Goal: Transaction & Acquisition: Subscribe to service/newsletter

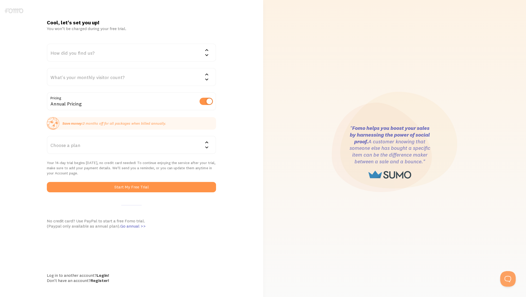
click at [203, 101] on label at bounding box center [206, 101] width 13 height 7
click at [203, 101] on input "checkbox" at bounding box center [206, 101] width 13 height 7
checkbox input "false"
click at [127, 49] on div "How did you find us?" at bounding box center [131, 52] width 169 height 18
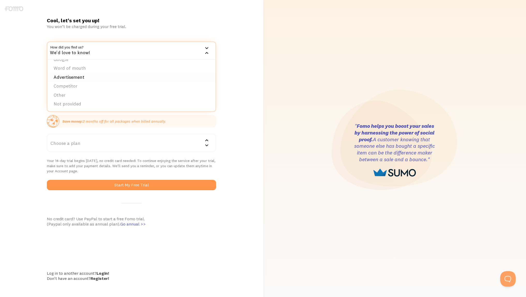
scroll to position [7, 0]
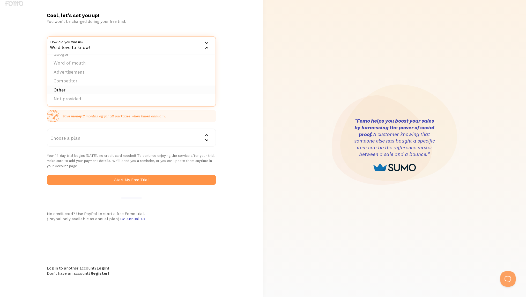
click at [59, 90] on li "Other" at bounding box center [131, 89] width 168 height 9
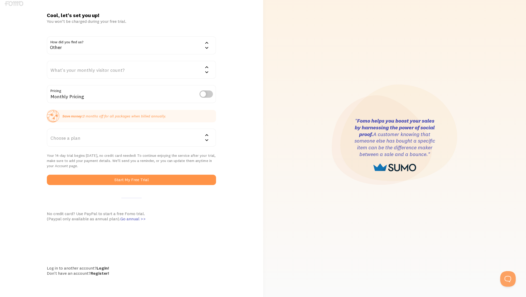
click at [84, 74] on div "What's your monthly visitor count?" at bounding box center [131, 70] width 169 height 18
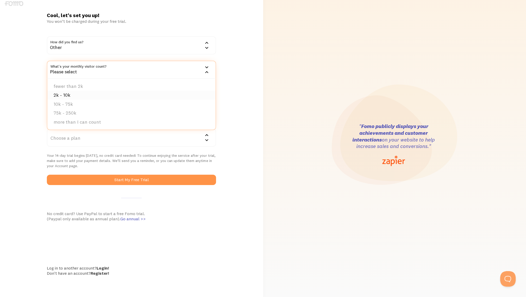
click at [66, 92] on li "2k - 10k" at bounding box center [131, 95] width 168 height 9
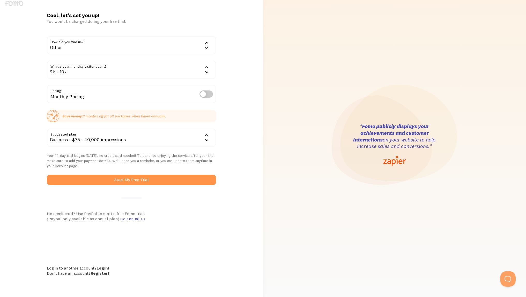
click at [75, 142] on div "Business - $75 - 40,000 impressions" at bounding box center [131, 137] width 169 height 18
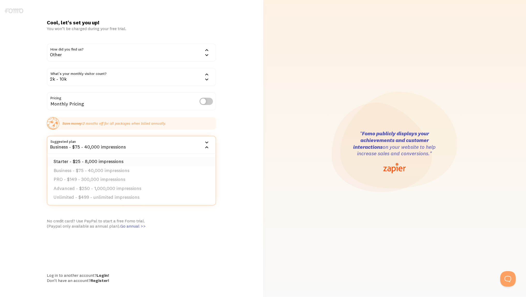
scroll to position [0, 0]
click at [110, 159] on li "Starter - $25 - 8,000 impressions" at bounding box center [131, 161] width 168 height 9
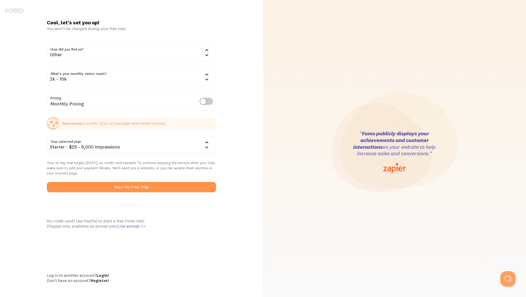
click at [35, 136] on div "Cool, let's set you up! You won’t be charged during your free trial. How did yo…" at bounding box center [131, 152] width 263 height 266
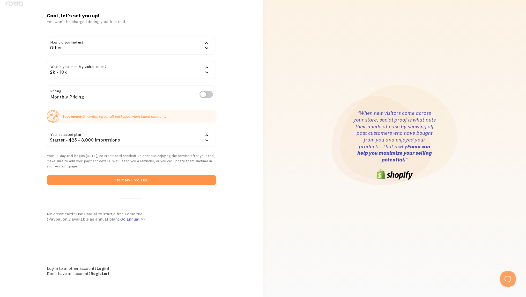
scroll to position [7, 0]
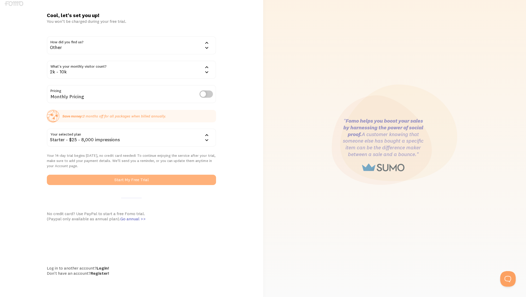
click at [106, 181] on button "Start My Free Trial" at bounding box center [131, 179] width 169 height 10
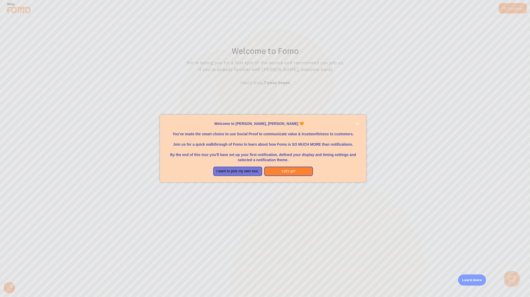
click at [358, 119] on div "Welcome to Fomo, Tracy Hansen 🧡You&amp;#39;ve made the smart choice to use Soci…" at bounding box center [263, 118] width 206 height 6
click at [359, 123] on button "close," at bounding box center [357, 123] width 5 height 5
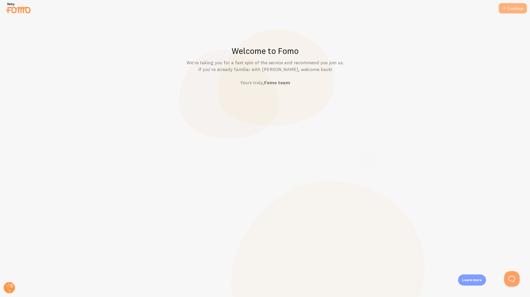
click at [515, 10] on link "Continue" at bounding box center [513, 8] width 28 height 10
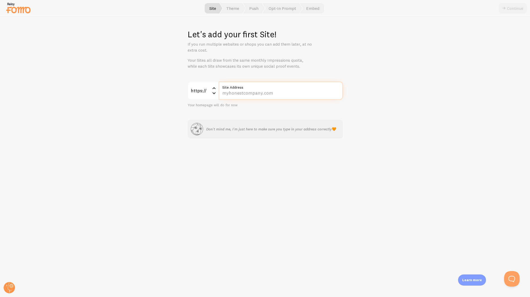
click at [234, 99] on input "Site Address" at bounding box center [281, 91] width 124 height 18
click at [271, 96] on input "Site Address" at bounding box center [281, 91] width 124 height 18
paste input "feedingtampabay.org/"
click at [280, 75] on div "Let's add your first Site! If you run multiple websites or shops you can add th…" at bounding box center [265, 157] width 530 height 280
click at [280, 91] on input "feedingtampabay.org/" at bounding box center [281, 91] width 124 height 18
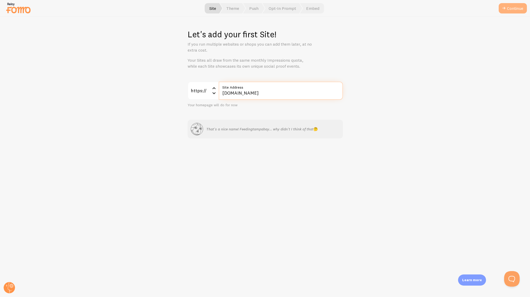
type input "feedingtampabay.org"
click at [511, 7] on button "Continue" at bounding box center [513, 8] width 28 height 10
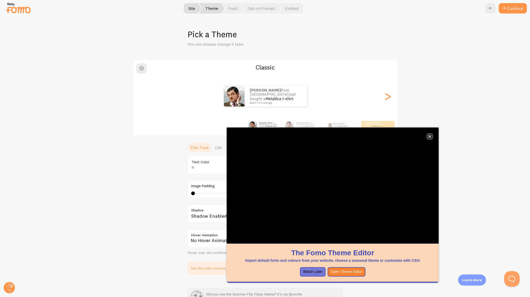
click at [430, 137] on icon "close," at bounding box center [430, 136] width 3 height 3
click at [387, 100] on div ">" at bounding box center [388, 95] width 6 height 37
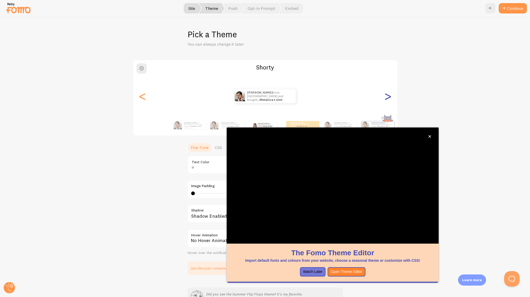
click at [387, 100] on div ">" at bounding box center [388, 95] width 6 height 37
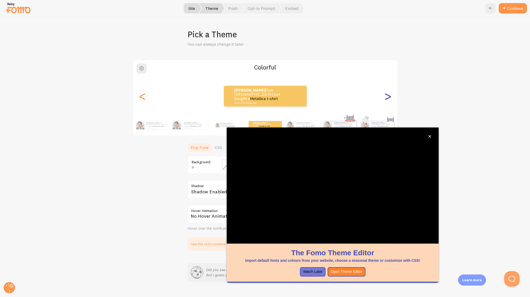
click at [387, 100] on div ">" at bounding box center [388, 95] width 6 height 37
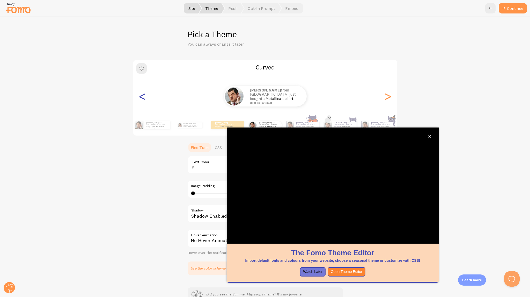
click at [140, 103] on div "<" at bounding box center [143, 95] width 6 height 37
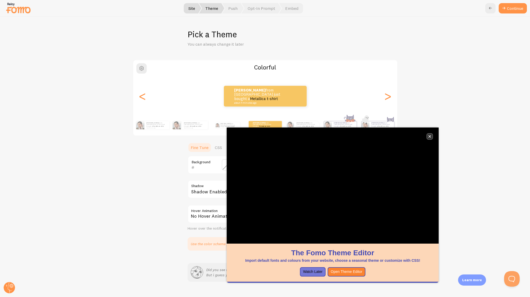
click at [429, 137] on icon "close," at bounding box center [430, 136] width 3 height 3
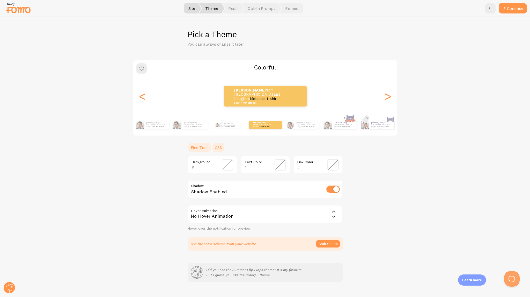
click at [214, 150] on link "CSS" at bounding box center [218, 147] width 13 height 10
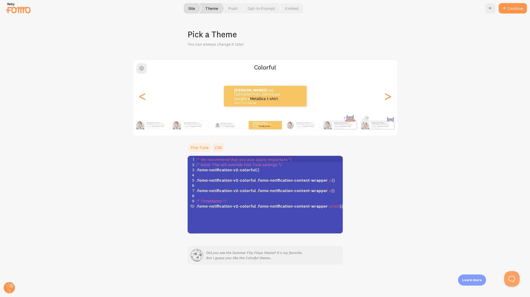
click at [202, 148] on link "Fine Tune" at bounding box center [200, 147] width 24 height 10
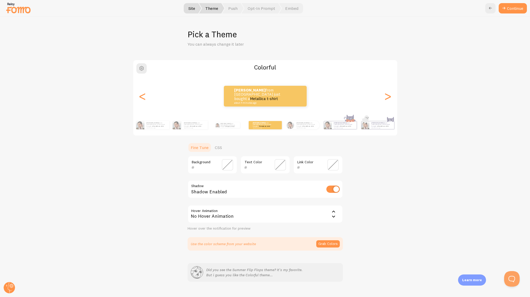
click at [23, 12] on img at bounding box center [18, 7] width 26 height 13
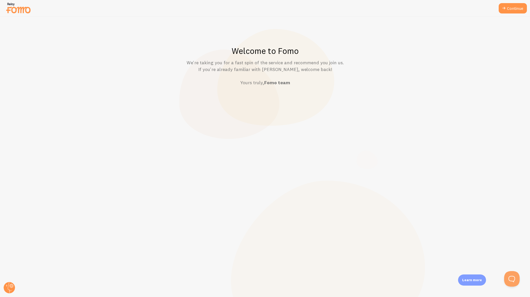
click at [23, 12] on img at bounding box center [18, 7] width 26 height 13
click at [512, 2] on div at bounding box center [265, 8] width 530 height 17
click at [515, 5] on link "Continue" at bounding box center [513, 8] width 28 height 10
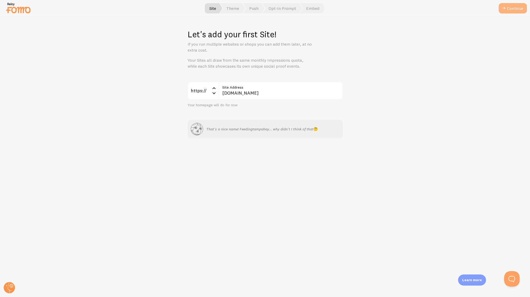
click at [517, 10] on button "Continue" at bounding box center [513, 8] width 28 height 10
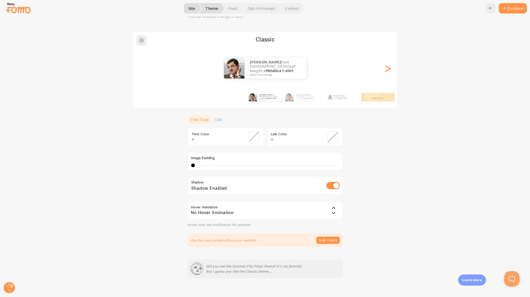
scroll to position [33, 0]
